Goal: Find specific page/section: Find specific page/section

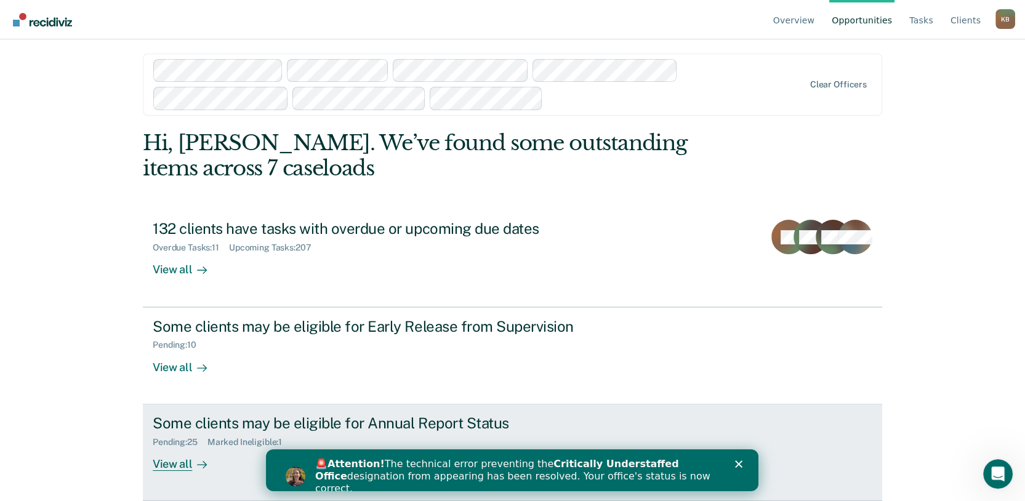
scroll to position [52, 0]
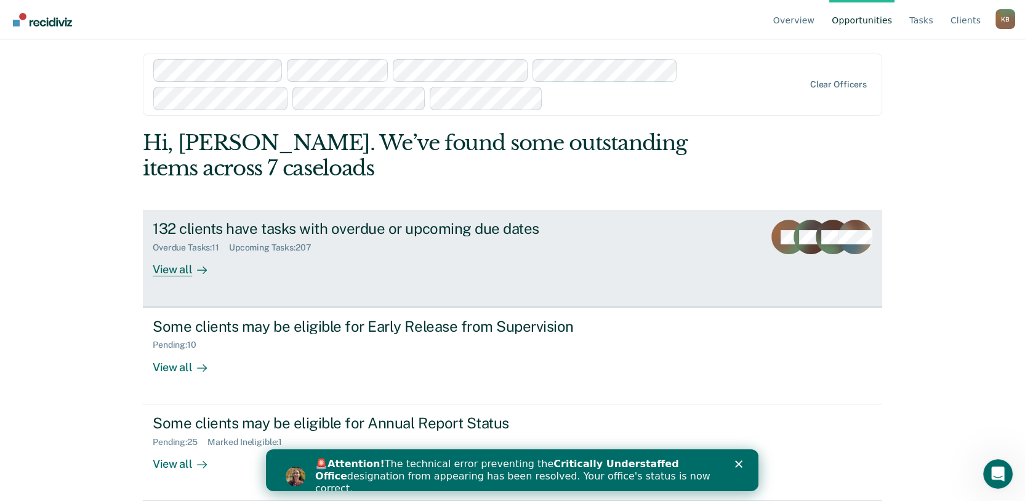
click at [195, 277] on div "View all" at bounding box center [187, 265] width 69 height 24
